Goal: Check status: Check status

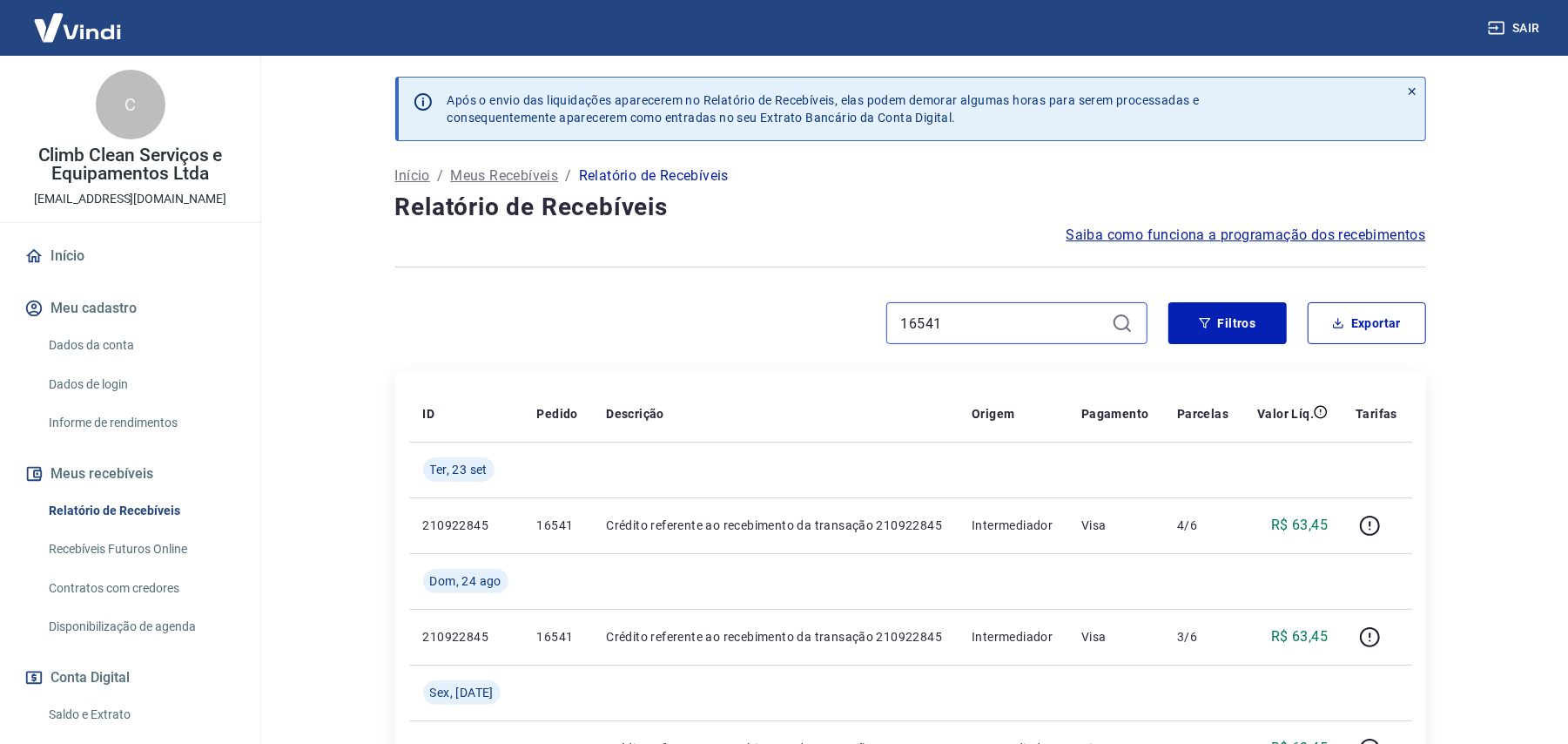
click at [950, 315] on input "16541" at bounding box center [1002, 323] width 204 height 26
click at [950, 314] on input "16541" at bounding box center [1002, 323] width 204 height 26
paste input "9"
click at [933, 317] on input "16591" at bounding box center [1002, 323] width 204 height 26
click at [933, 314] on input "16591" at bounding box center [1002, 323] width 204 height 26
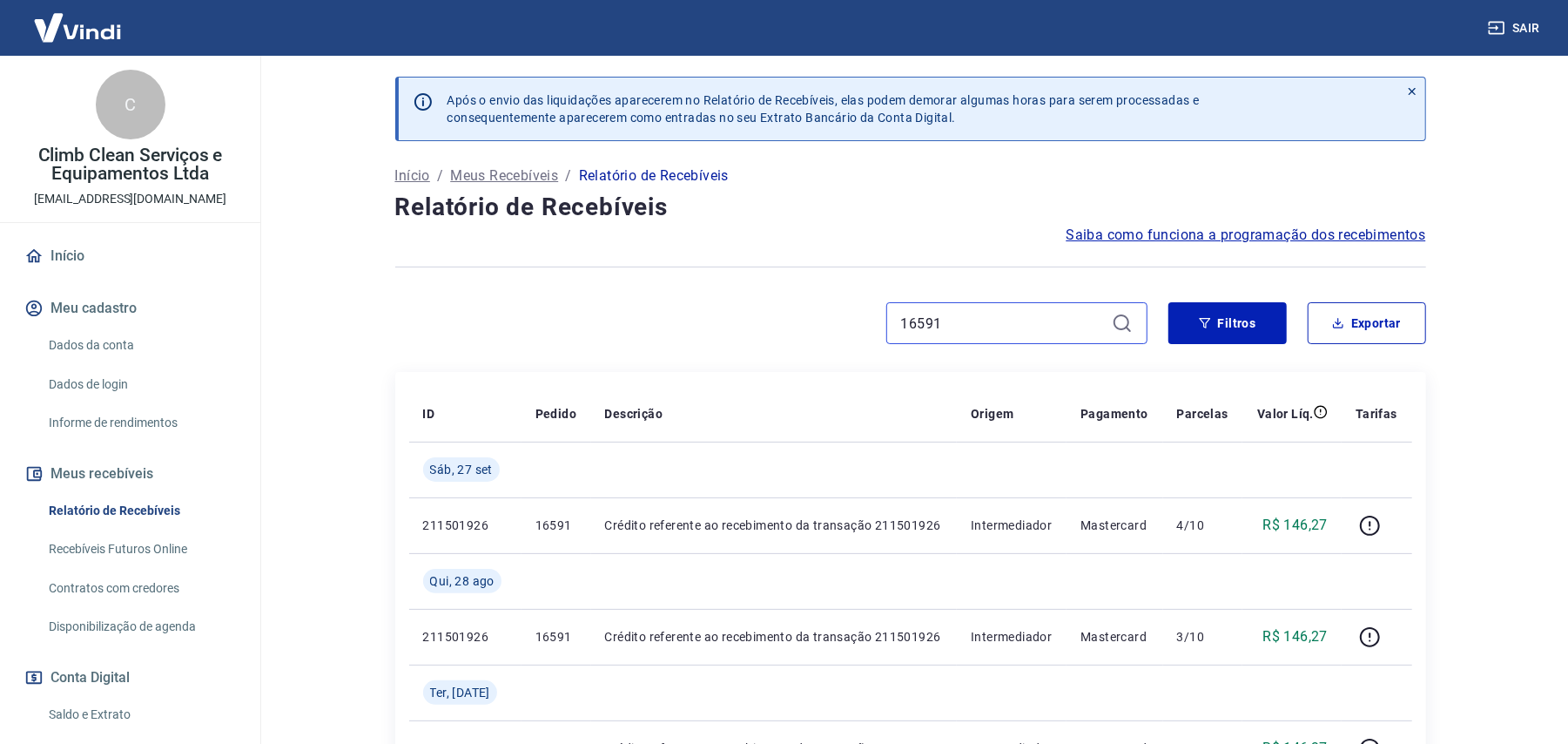
paste input "617"
click at [926, 314] on input "16617" at bounding box center [1002, 323] width 204 height 26
paste input "85"
click at [960, 314] on input "16685" at bounding box center [1002, 323] width 204 height 26
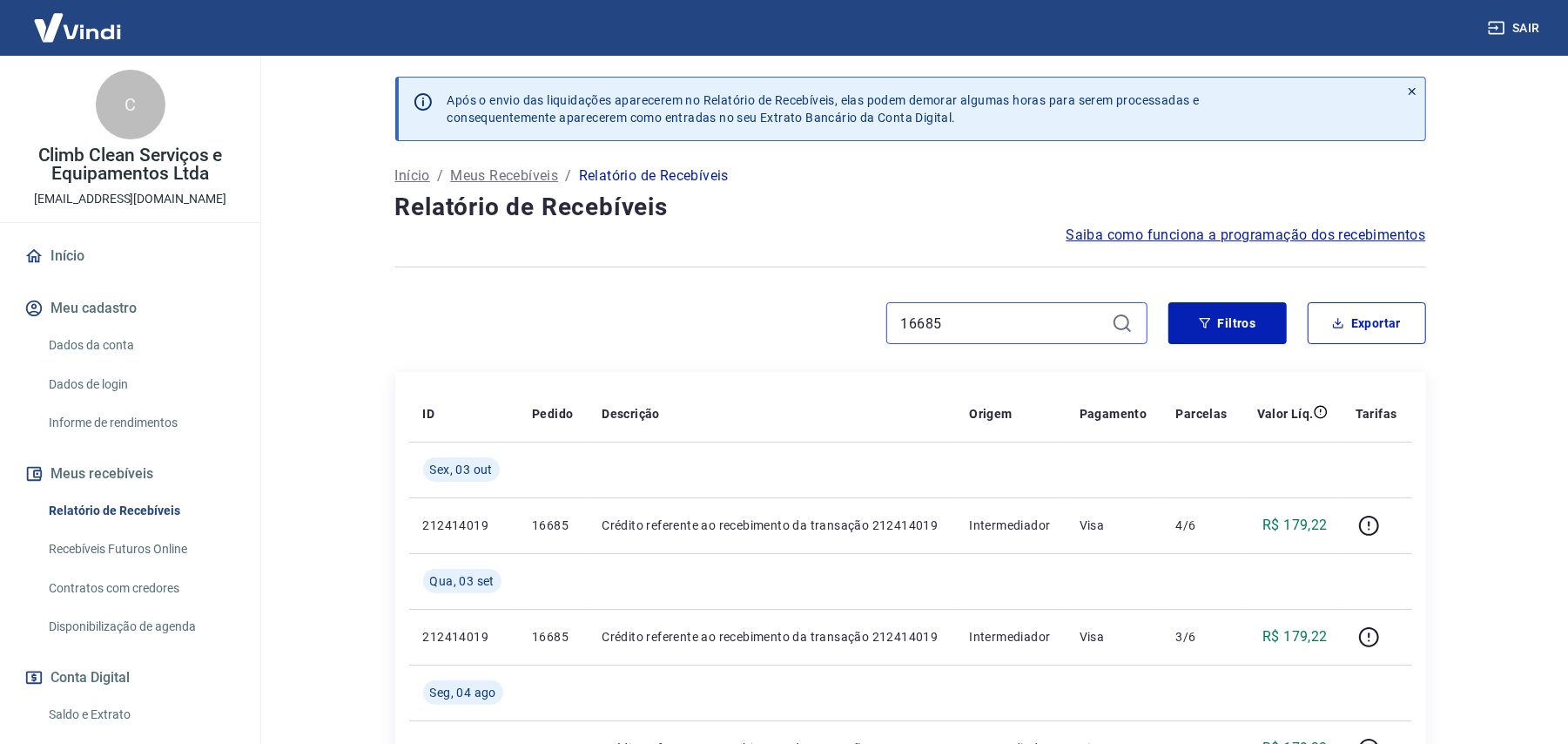
click at [960, 314] on input "16685" at bounding box center [1002, 323] width 204 height 26
paste input "77"
click at [976, 341] on div "16677" at bounding box center [1016, 323] width 261 height 41
click at [973, 331] on input "16677" at bounding box center [1002, 323] width 204 height 26
click at [973, 328] on input "16677" at bounding box center [1002, 323] width 204 height 26
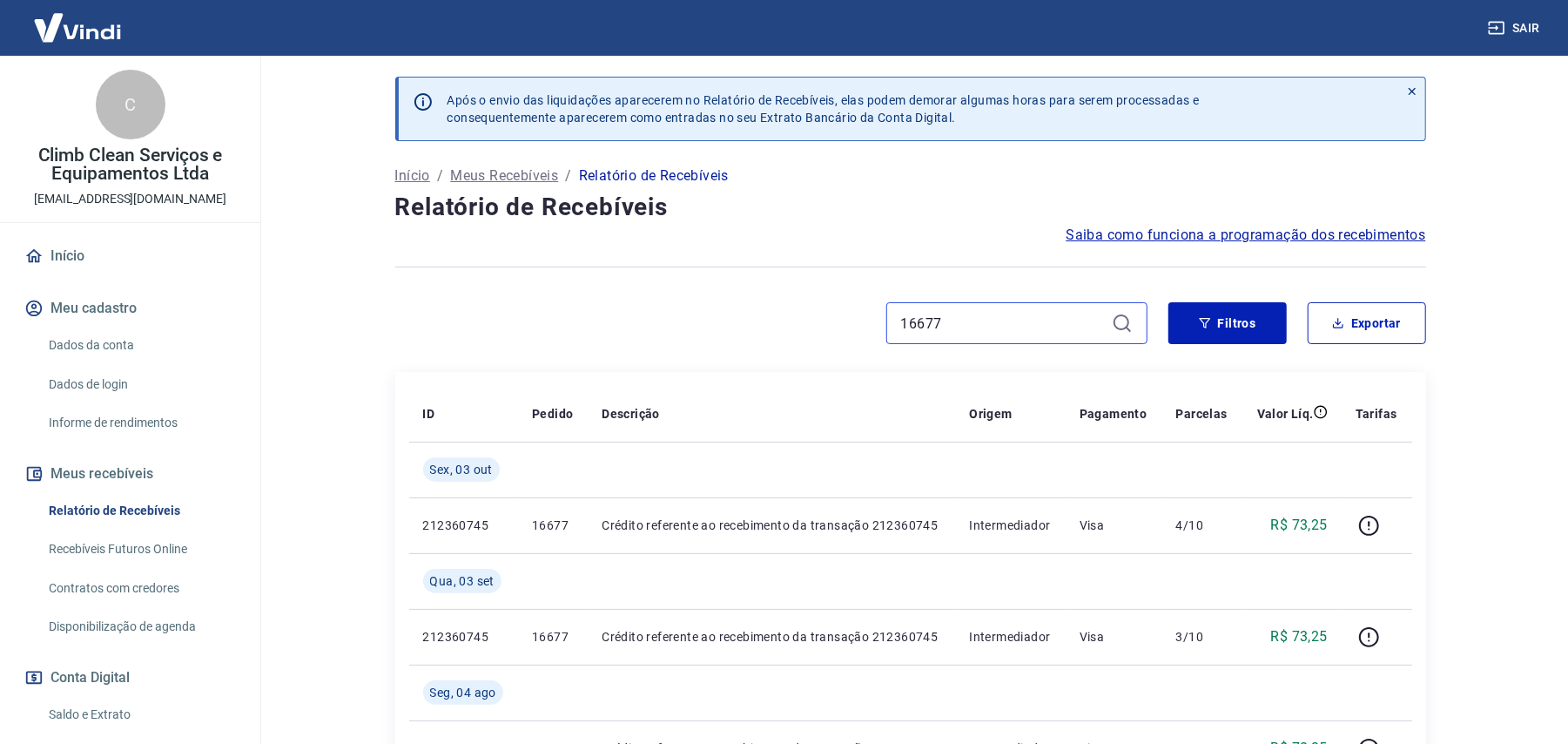
click at [973, 328] on input "16677" at bounding box center [1002, 323] width 204 height 26
paste input "91"
click at [958, 321] on input "16691" at bounding box center [1002, 323] width 204 height 26
paste input "719"
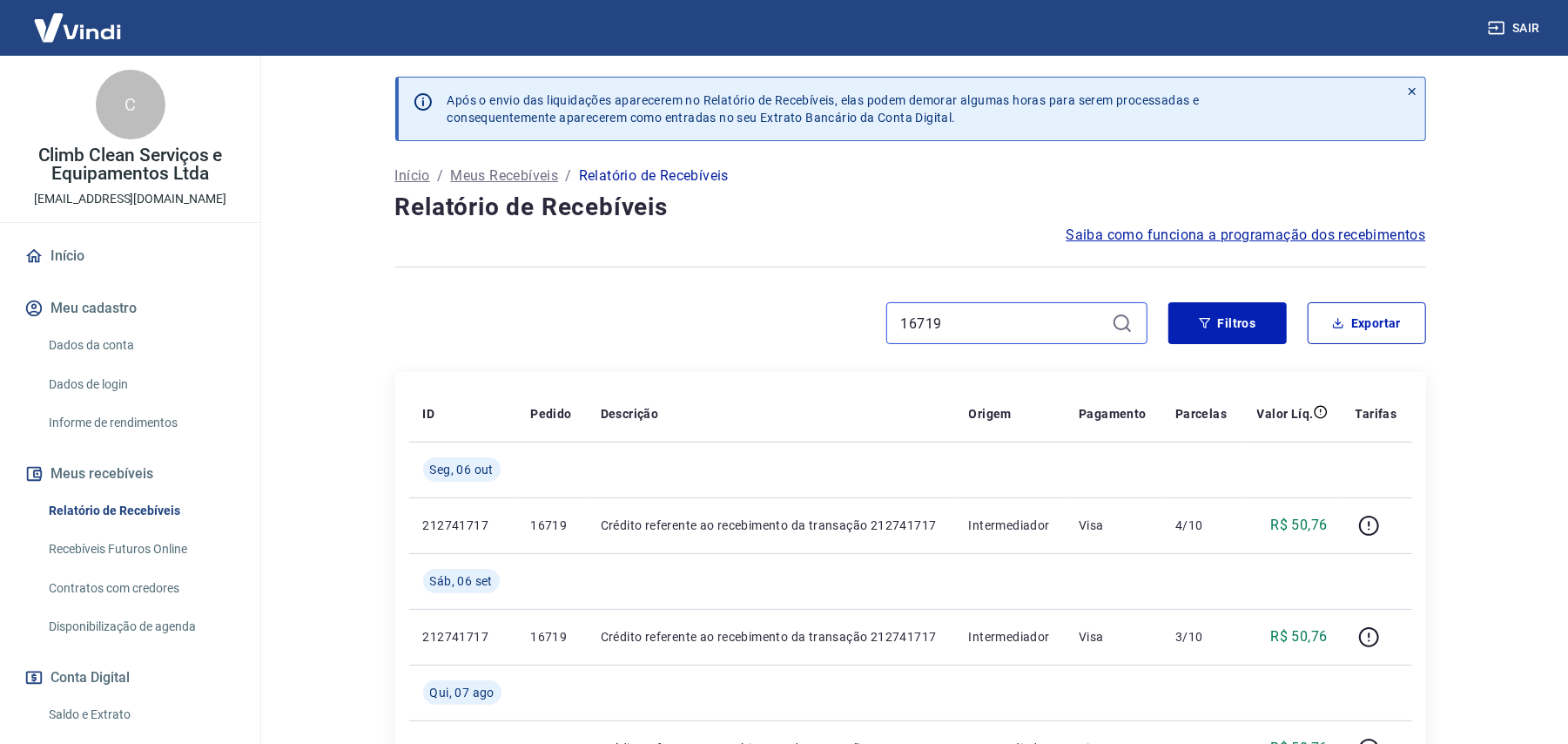
click at [996, 335] on input "16719" at bounding box center [1002, 323] width 204 height 26
click at [996, 333] on input "16719" at bounding box center [1002, 323] width 204 height 26
paste input "27"
click at [940, 314] on input "16727" at bounding box center [1002, 323] width 204 height 26
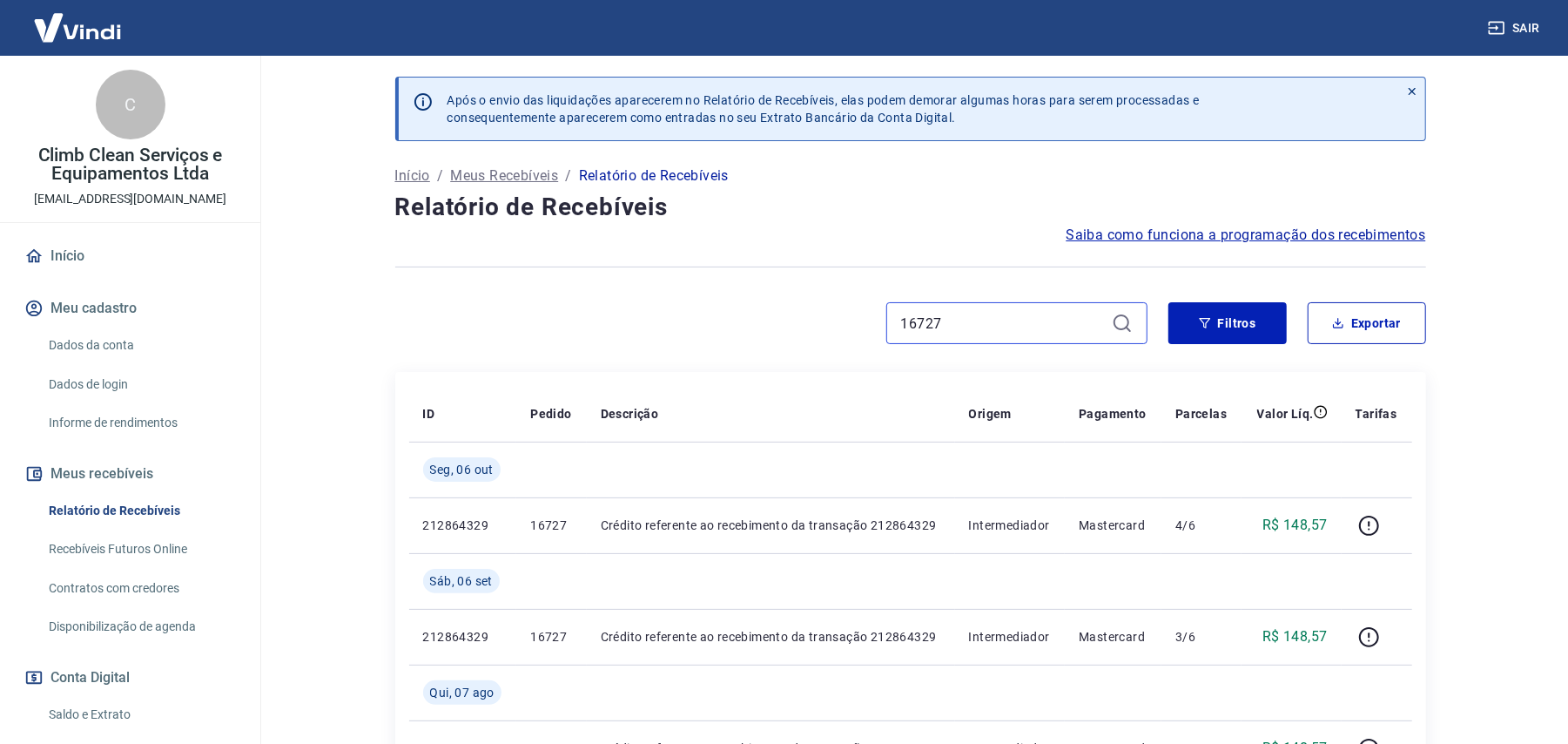
paste input "1"
click at [962, 325] on input "16721" at bounding box center [1002, 323] width 204 height 26
click at [962, 325] on input "16721" at bounding box center [1002, 323] width 204 height 26
paste input "49"
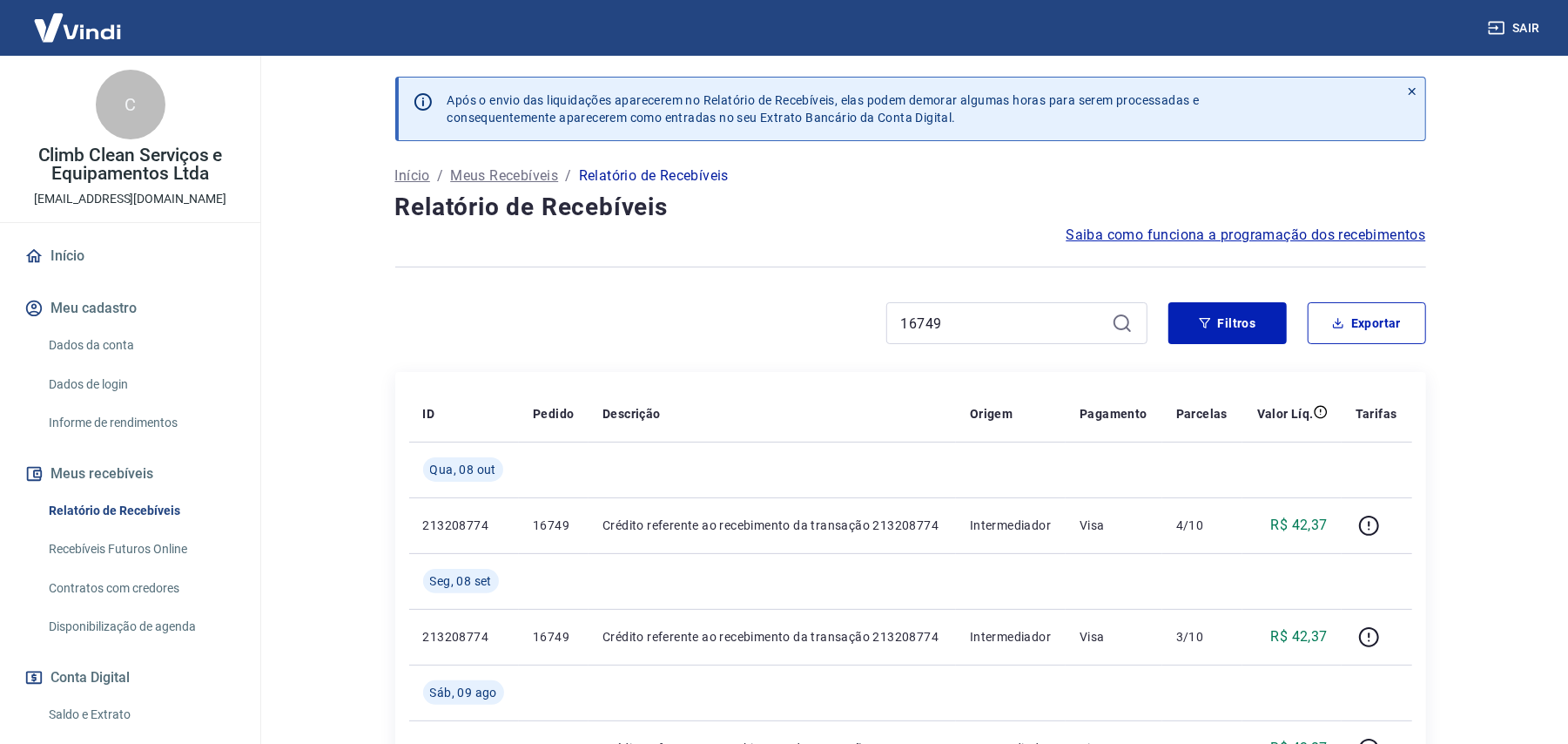
drag, startPoint x: 924, startPoint y: 305, endPoint x: 931, endPoint y: 315, distance: 12.2
click at [924, 305] on div "16749" at bounding box center [1016, 323] width 261 height 41
click at [931, 315] on input "16749" at bounding box center [1002, 323] width 204 height 26
paste input "51"
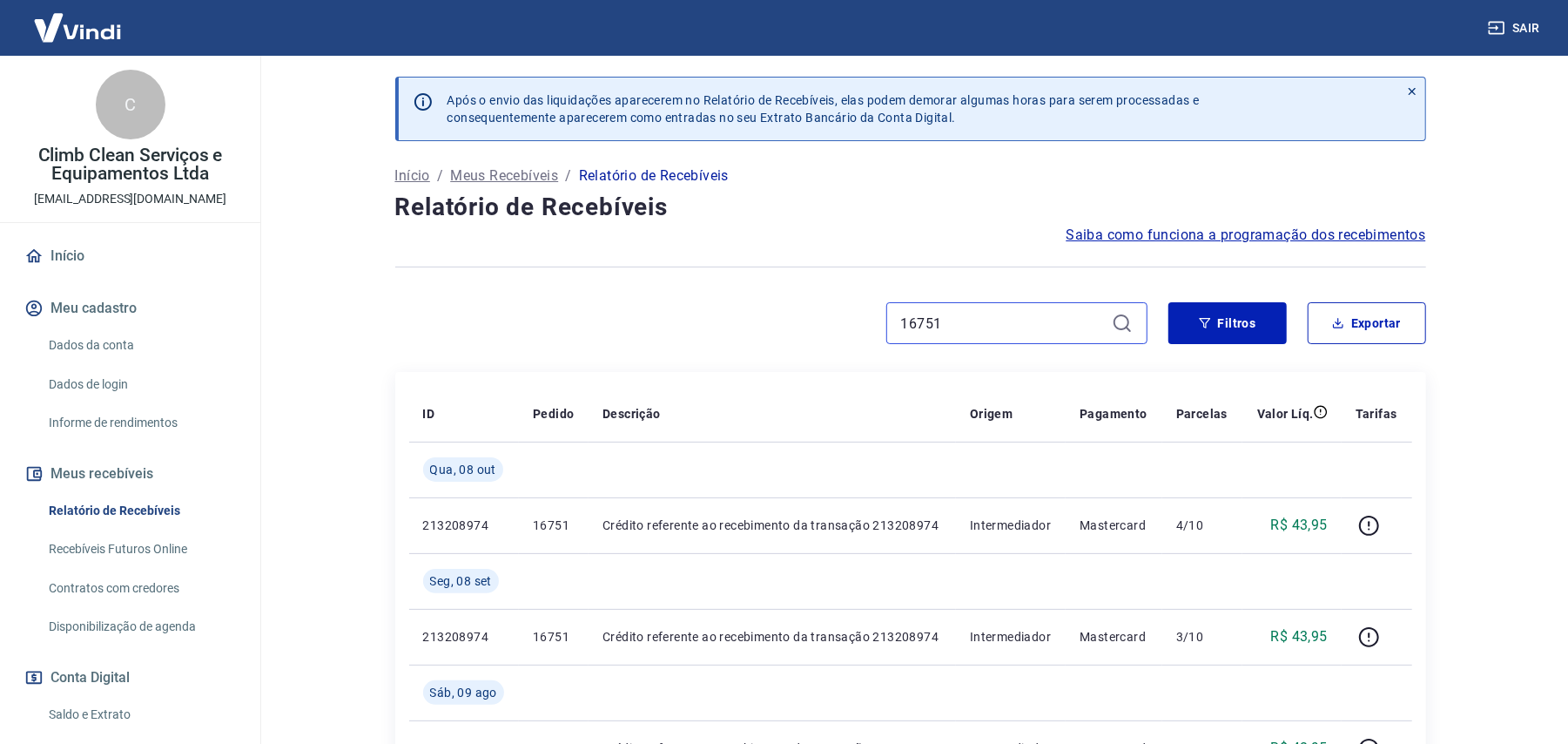
click at [965, 325] on input "16751" at bounding box center [1002, 323] width 204 height 26
click at [965, 324] on input "16751" at bounding box center [1002, 323] width 204 height 26
click at [948, 322] on input "16751" at bounding box center [1002, 323] width 204 height 26
paste input "9"
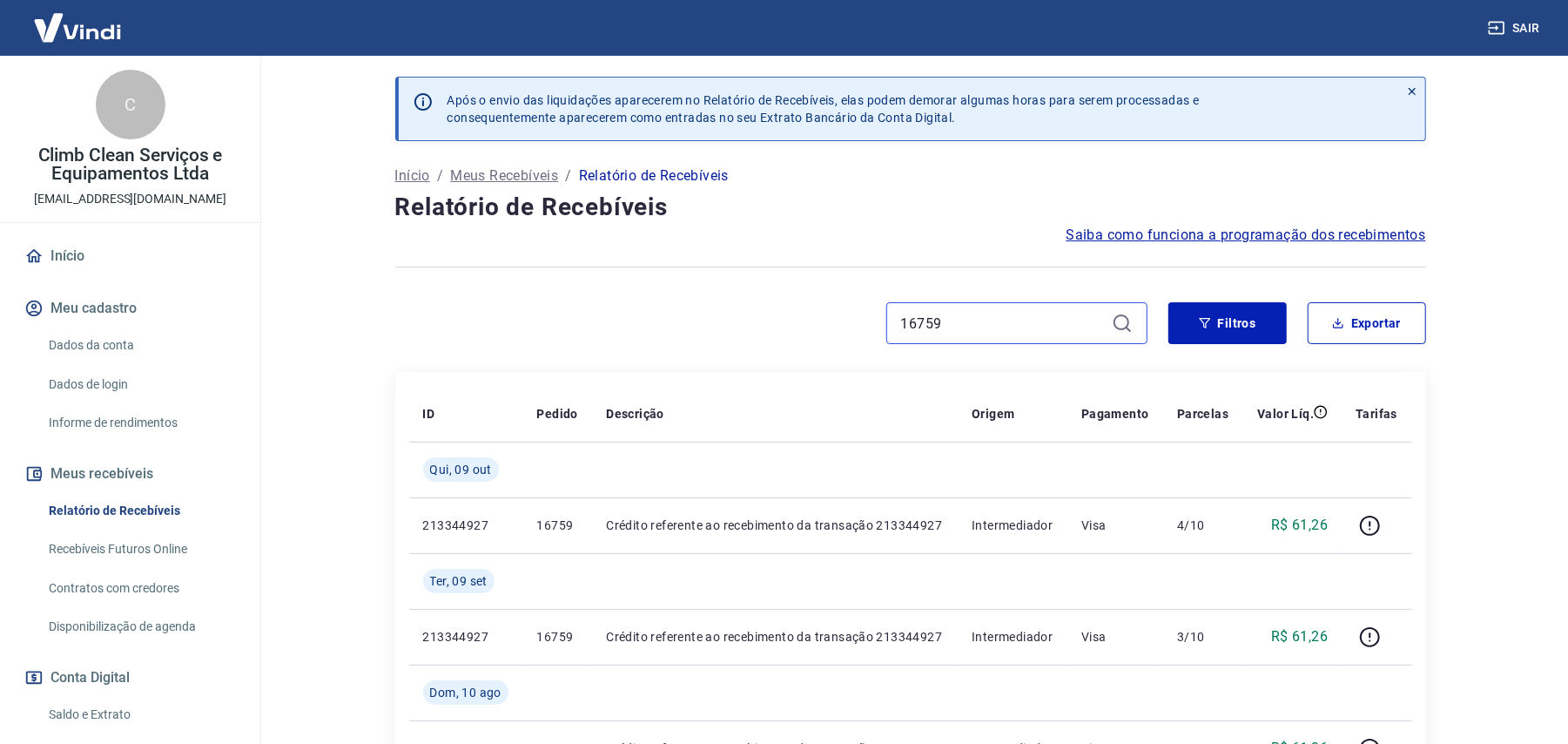
click at [982, 314] on input "16759" at bounding box center [1002, 323] width 204 height 26
paste input "65"
click at [969, 325] on input "16765" at bounding box center [1002, 323] width 204 height 26
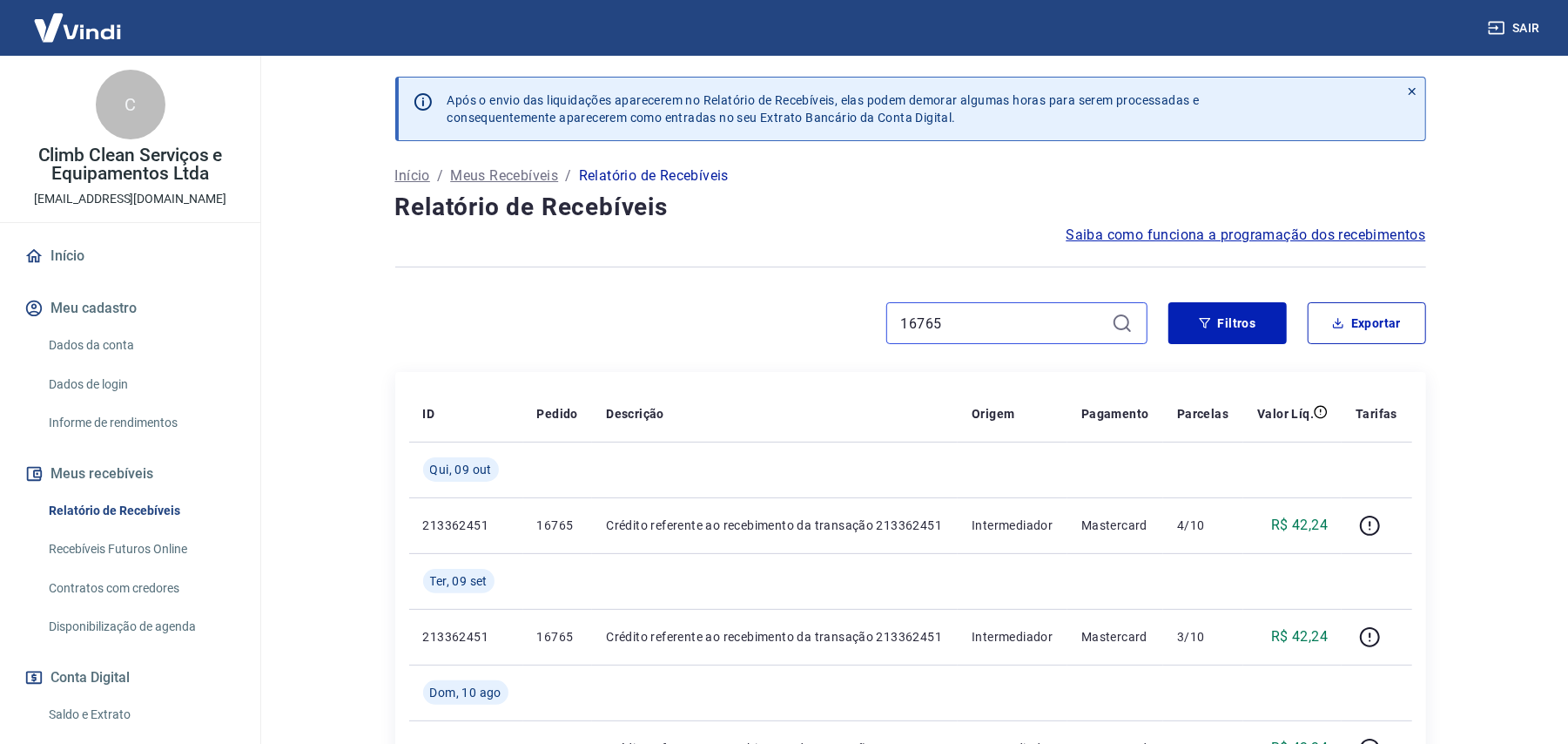
paste input "7"
click at [977, 298] on div "Após o envio das liquidações aparecerem no Relatório de Recebíveis, elas podem …" at bounding box center [911, 576] width 1073 height 1043
click at [944, 333] on input "16775" at bounding box center [1002, 323] width 204 height 26
click at [944, 331] on input "16775" at bounding box center [1002, 323] width 204 height 26
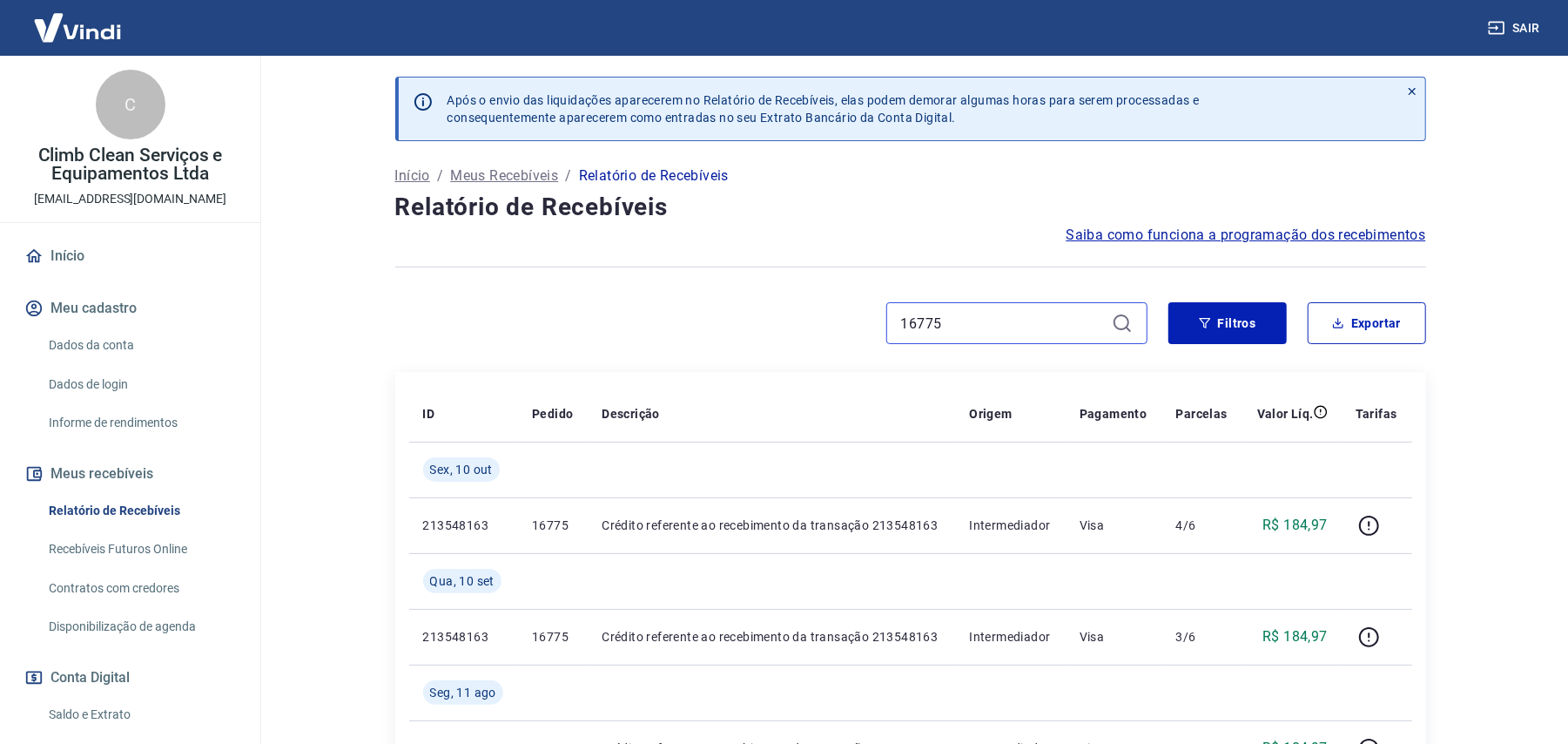
click at [965, 328] on input "16775" at bounding box center [1002, 323] width 204 height 26
click at [968, 325] on input "16775" at bounding box center [1002, 323] width 204 height 26
paste input "87"
click at [964, 321] on input "16787" at bounding box center [1002, 323] width 204 height 26
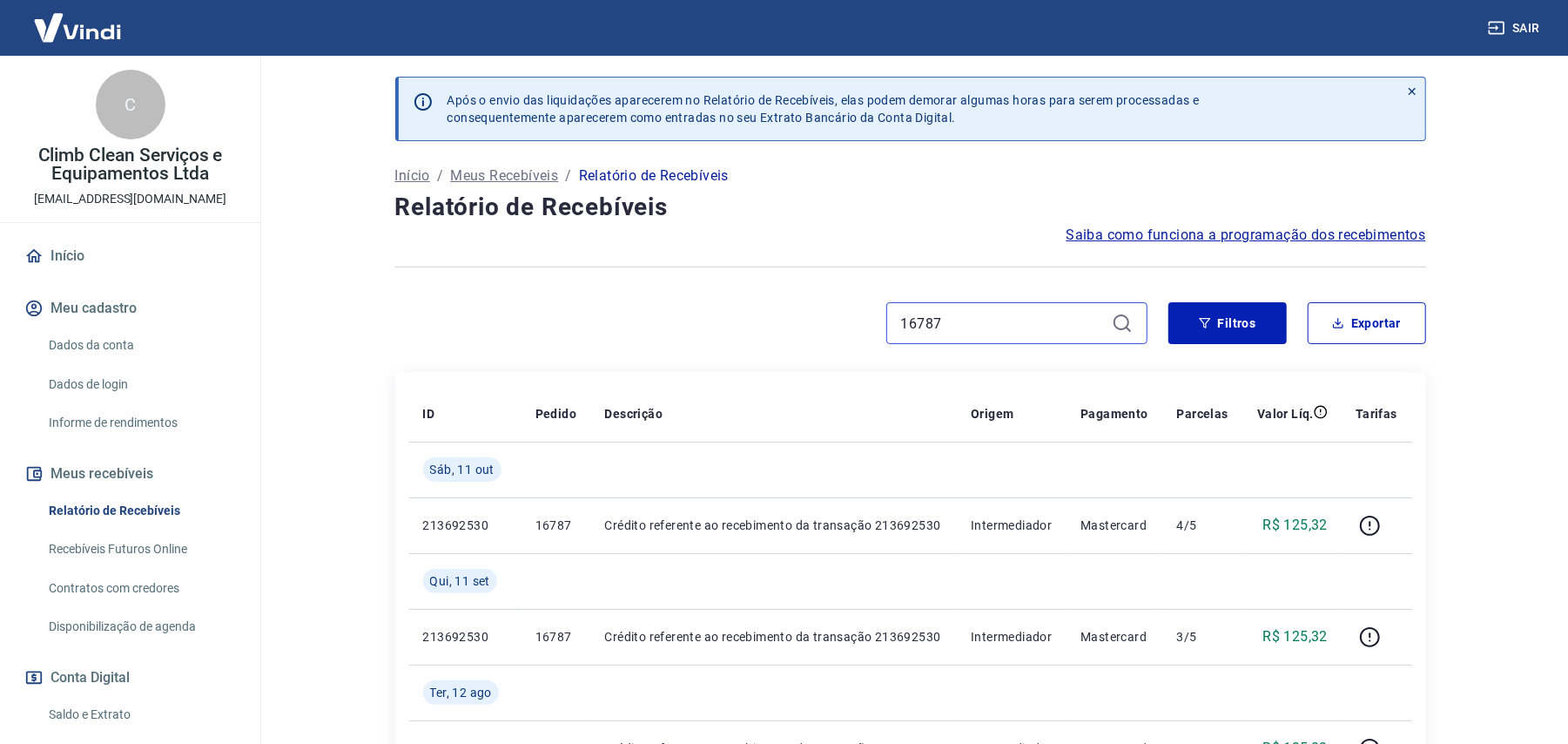
paste input "1"
click at [946, 328] on input "16781" at bounding box center [1002, 323] width 204 height 26
click at [946, 327] on input "16781" at bounding box center [1002, 323] width 204 height 26
paste input "93"
click at [963, 336] on input "16793" at bounding box center [1002, 323] width 204 height 26
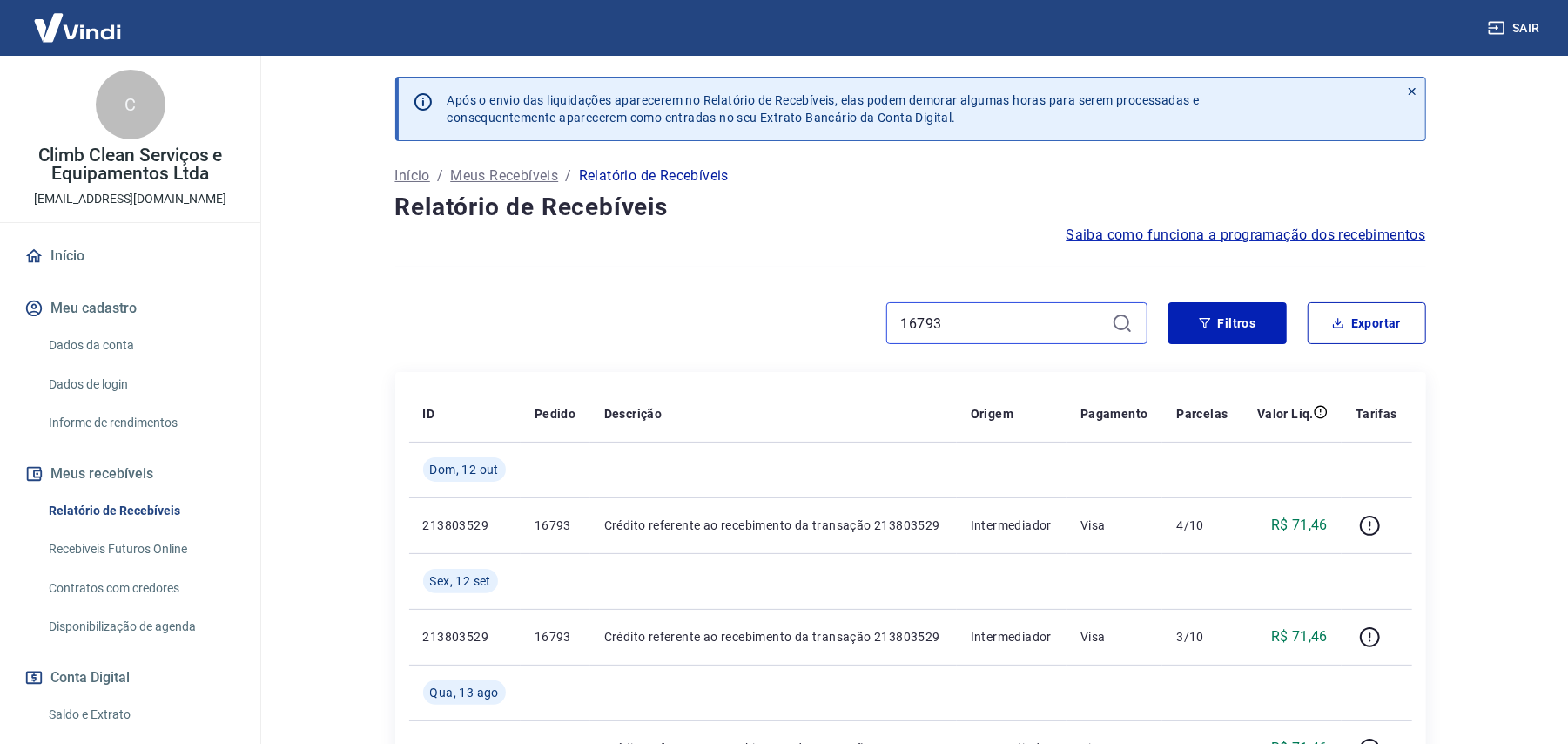
click at [963, 336] on input "16793" at bounding box center [1002, 323] width 204 height 26
paste input "821"
click at [991, 325] on input "16821" at bounding box center [1002, 323] width 204 height 26
paste input "4"
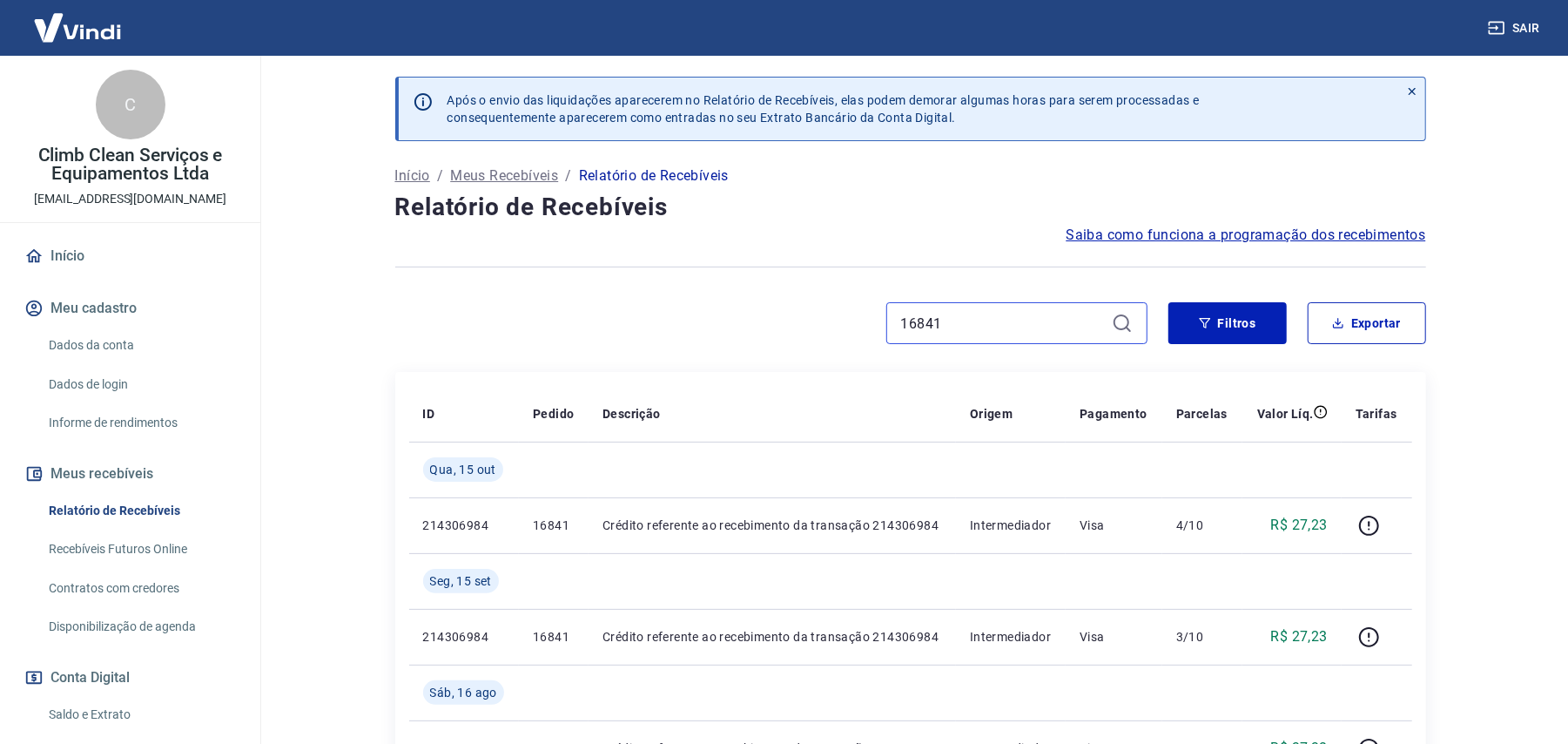
click at [961, 322] on input "16841" at bounding box center [1002, 323] width 204 height 26
paste input "9"
type input "16849"
click at [958, 331] on input "16849" at bounding box center [1002, 323] width 204 height 26
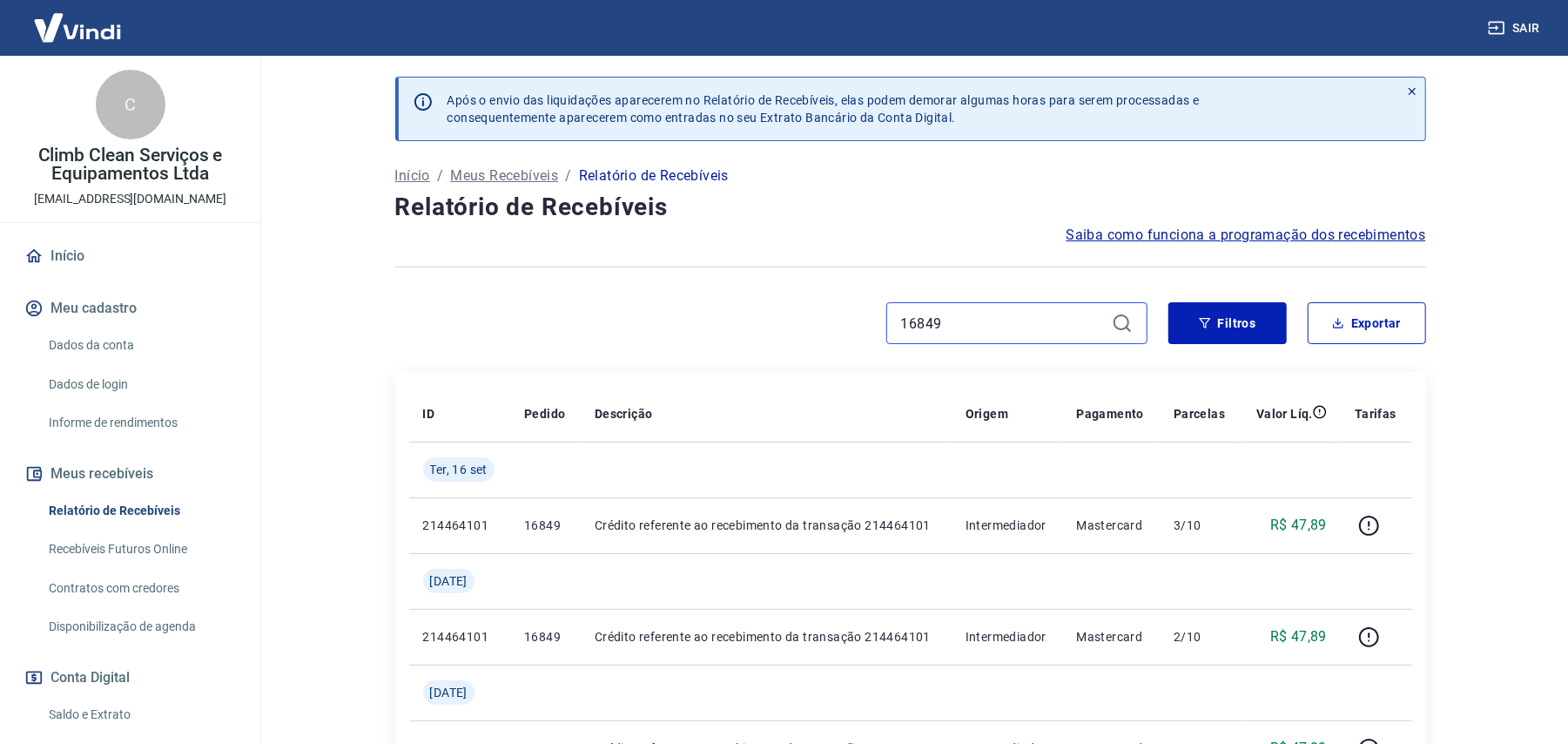
click at [958, 331] on input "16849" at bounding box center [1002, 323] width 204 height 26
paste input "5"
click at [983, 322] on input "16845" at bounding box center [1002, 323] width 204 height 26
click at [983, 321] on input "16845" at bounding box center [1002, 323] width 204 height 26
paste input "57"
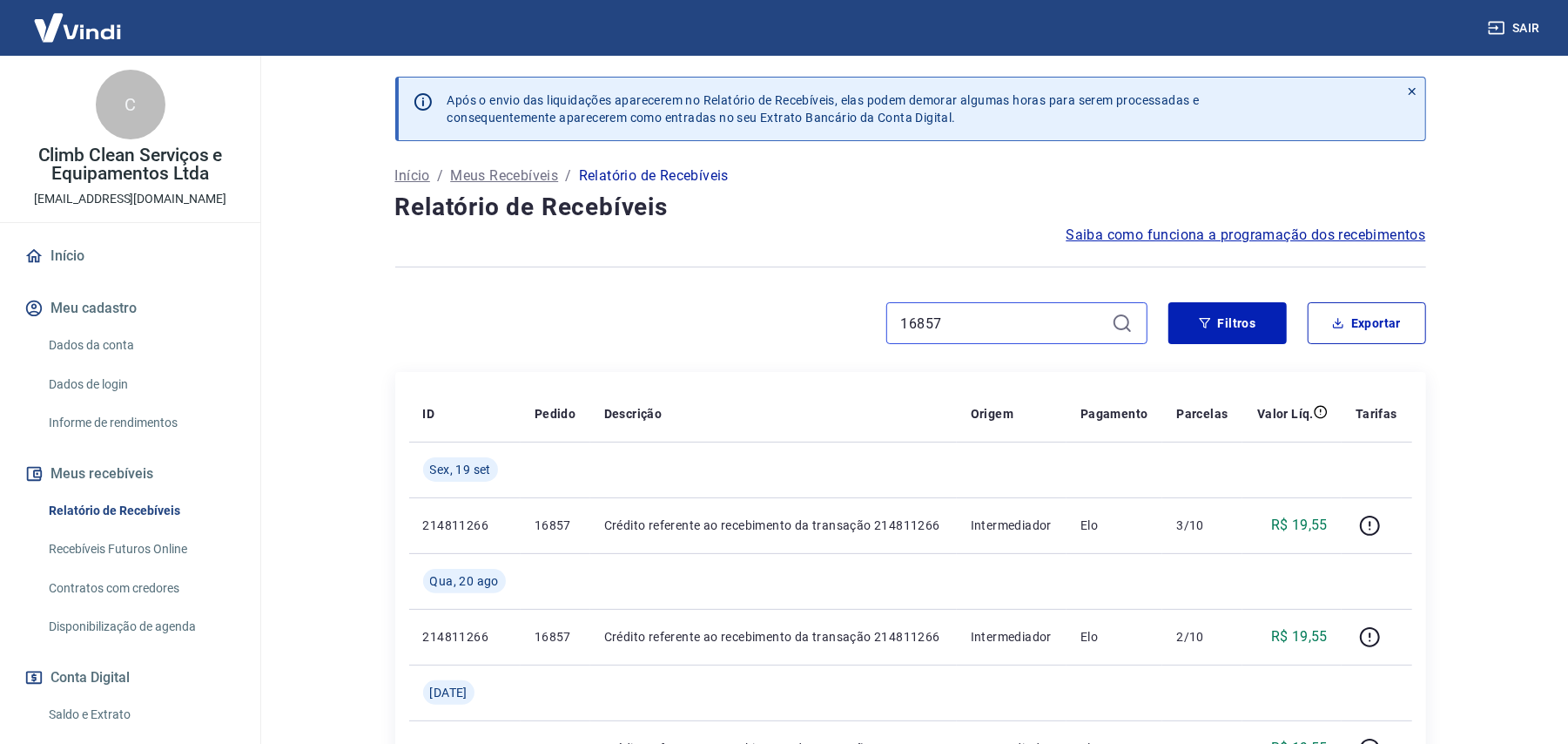
click at [951, 318] on input "16857" at bounding box center [1002, 323] width 204 height 26
paste input "75"
click at [942, 321] on input "16875" at bounding box center [1002, 323] width 204 height 26
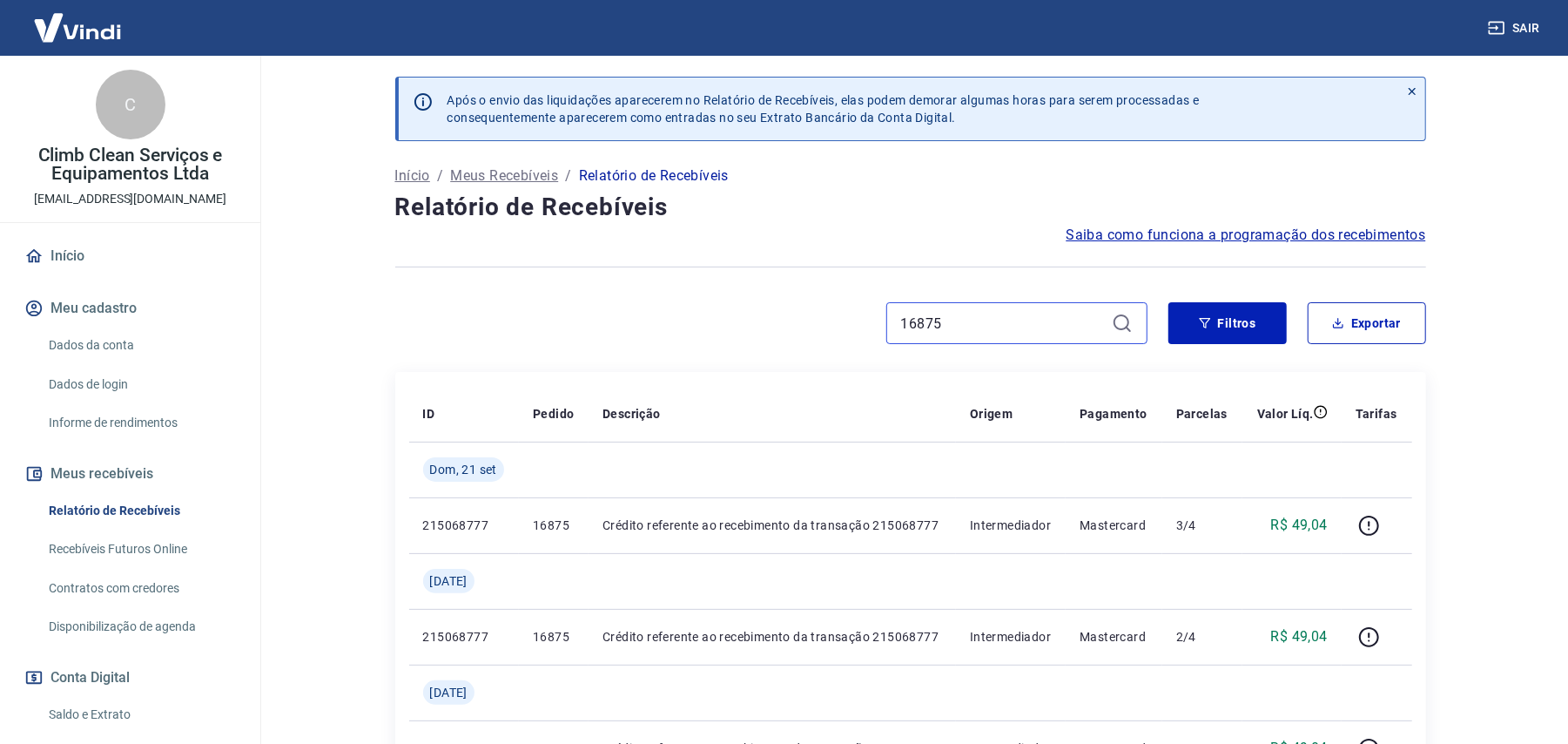
paste input "9"
click at [962, 321] on input "16879" at bounding box center [1002, 323] width 204 height 26
paste input "903"
click at [955, 325] on input "16903" at bounding box center [1002, 323] width 204 height 26
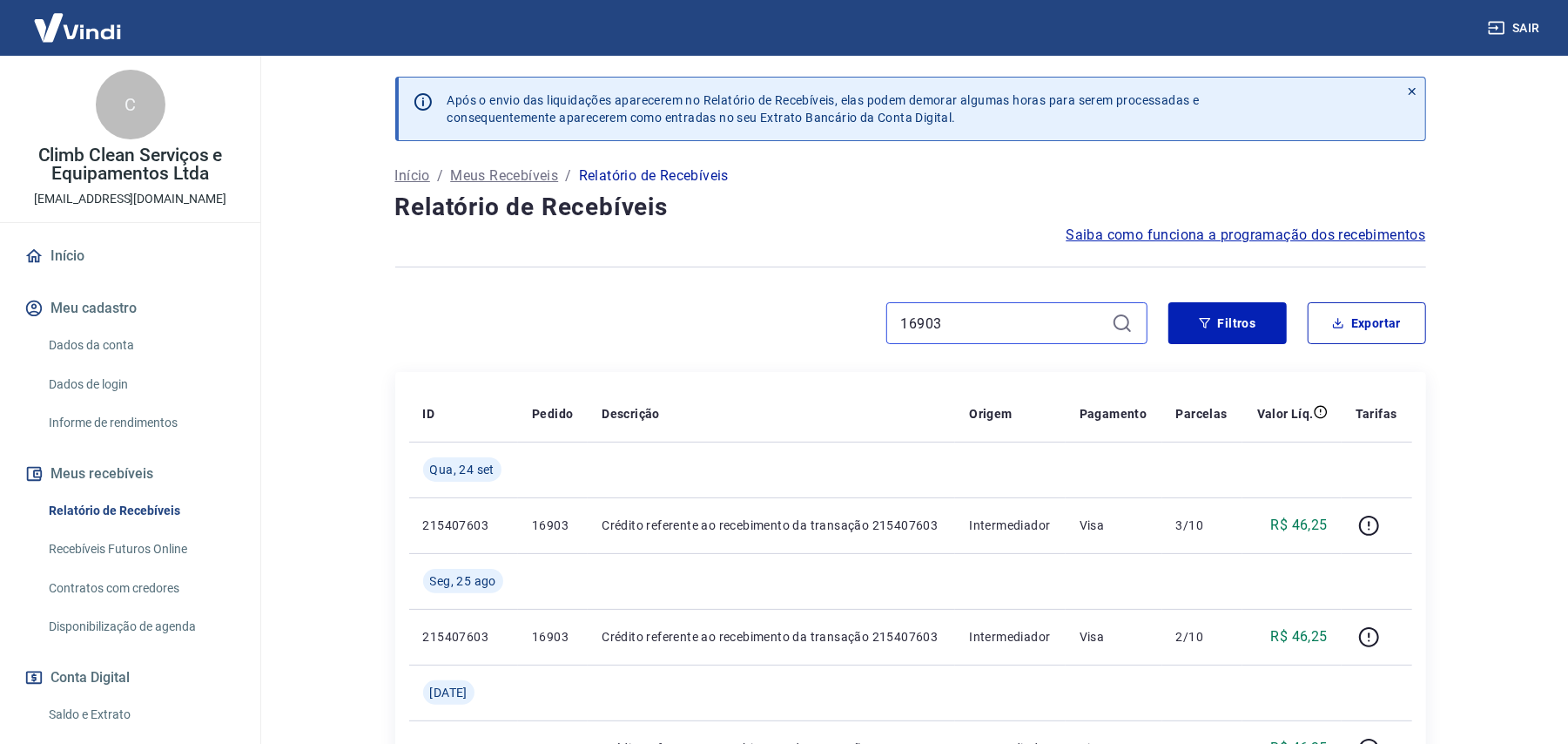
click at [955, 325] on input "16903" at bounding box center [1002, 323] width 204 height 26
paste input "899"
click at [924, 313] on input "16899" at bounding box center [1002, 323] width 204 height 26
paste input "907"
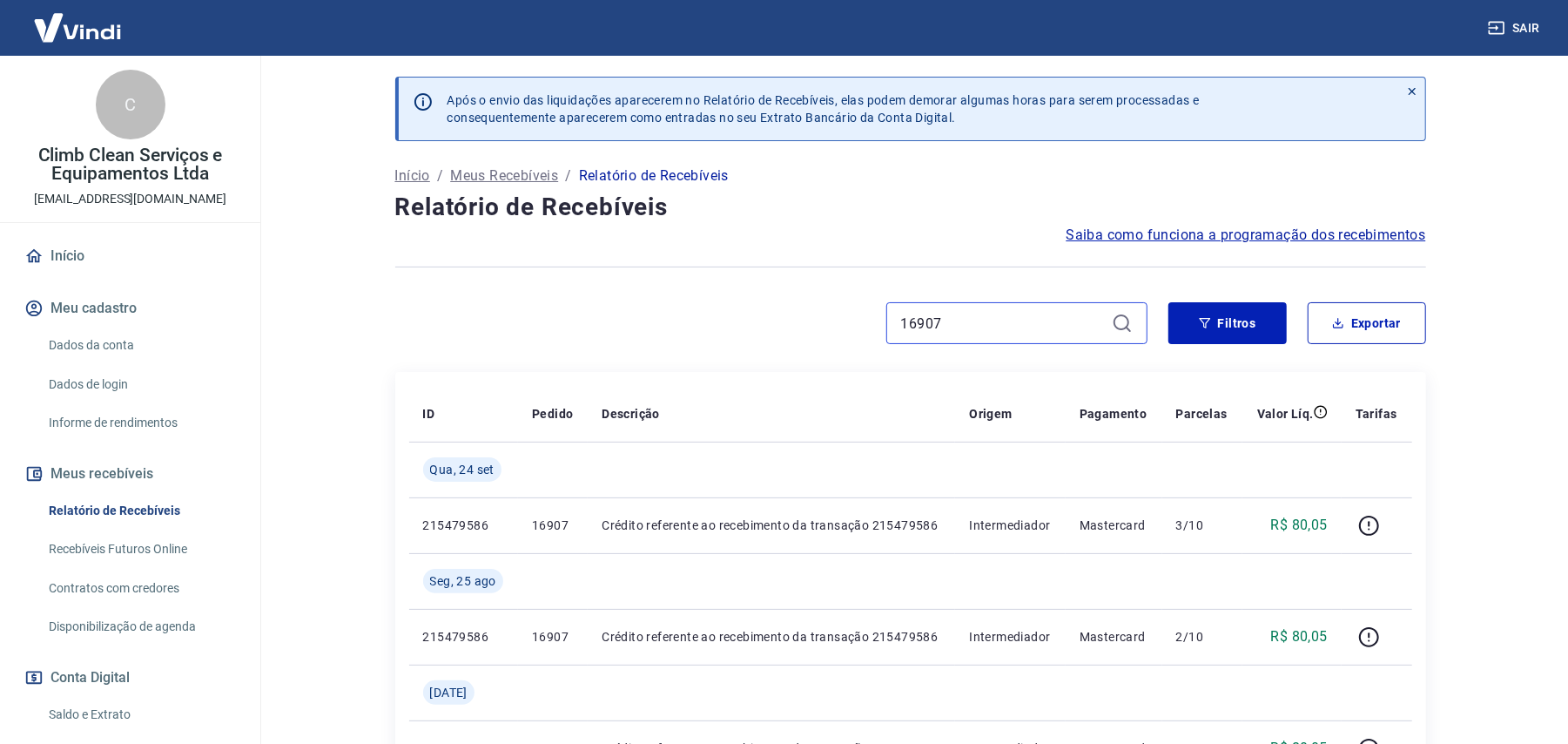
click at [963, 318] on input "16907" at bounding box center [1002, 323] width 204 height 26
paste input "11"
click at [965, 315] on input "16911" at bounding box center [1002, 323] width 204 height 26
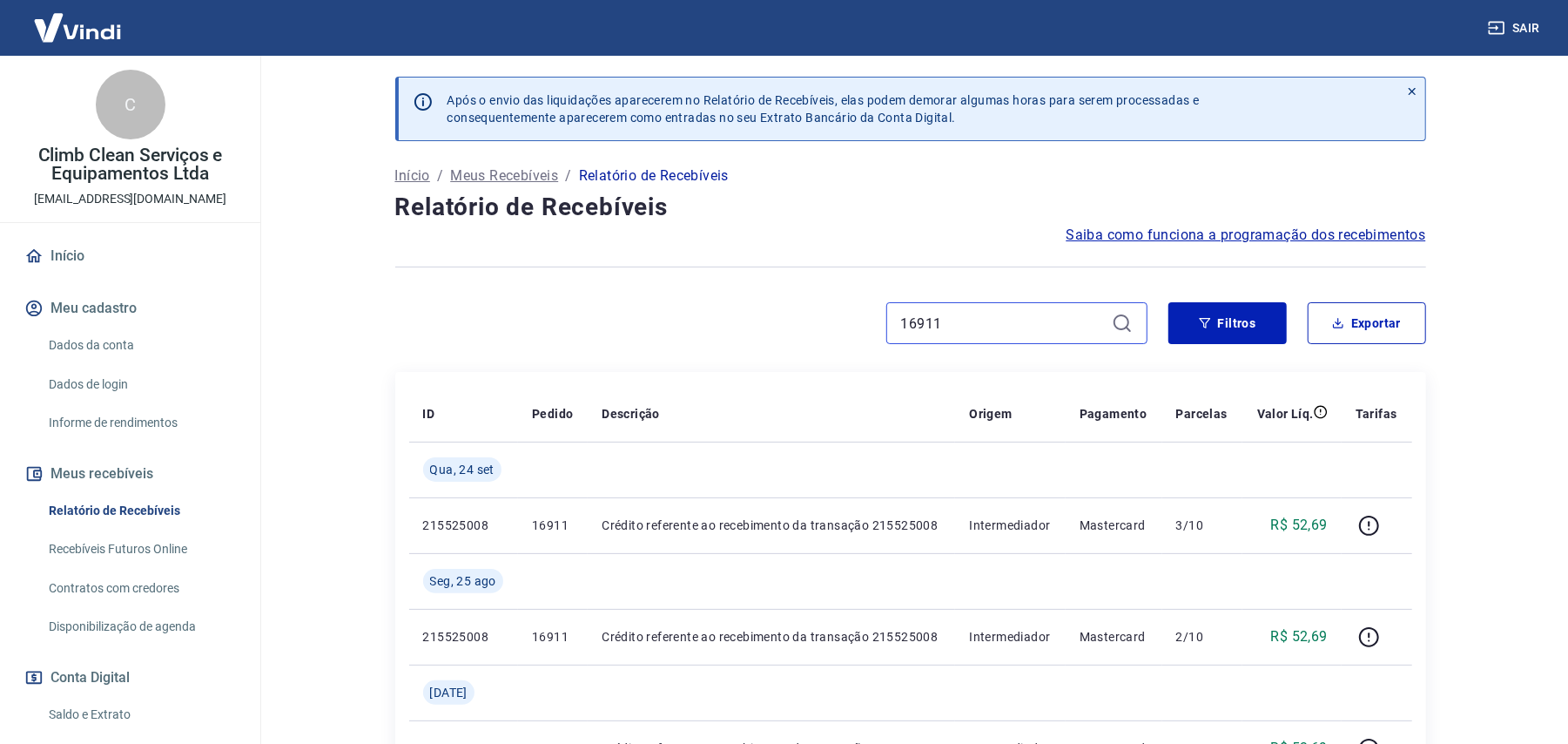
paste input "7"
click at [945, 331] on input "16917" at bounding box center [1002, 323] width 204 height 26
paste input "33"
click at [956, 325] on input "16933" at bounding box center [1002, 323] width 204 height 26
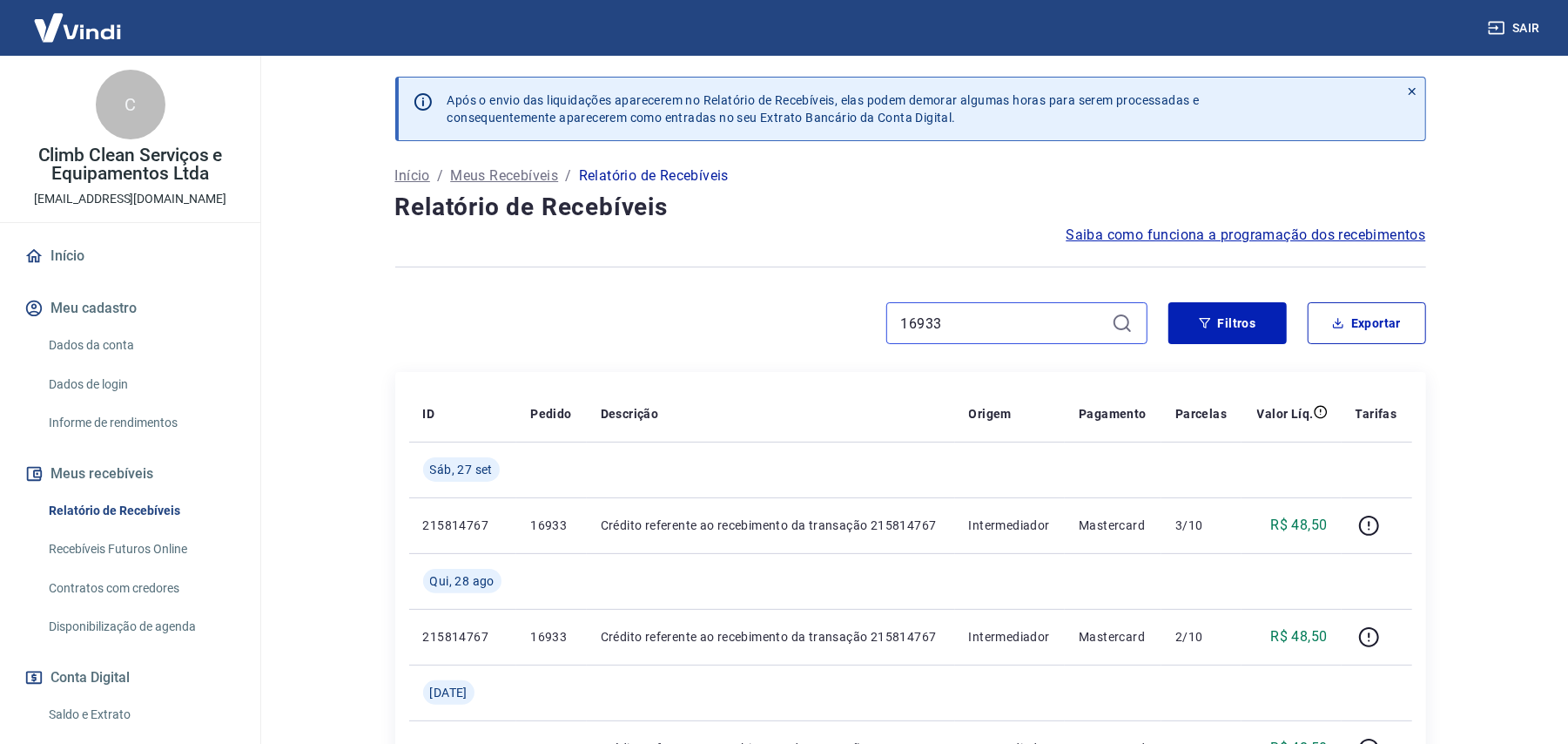
click at [958, 325] on input "16933" at bounding box center [1002, 323] width 204 height 26
paste input "15"
type input "16915"
